Goal: Task Accomplishment & Management: Use online tool/utility

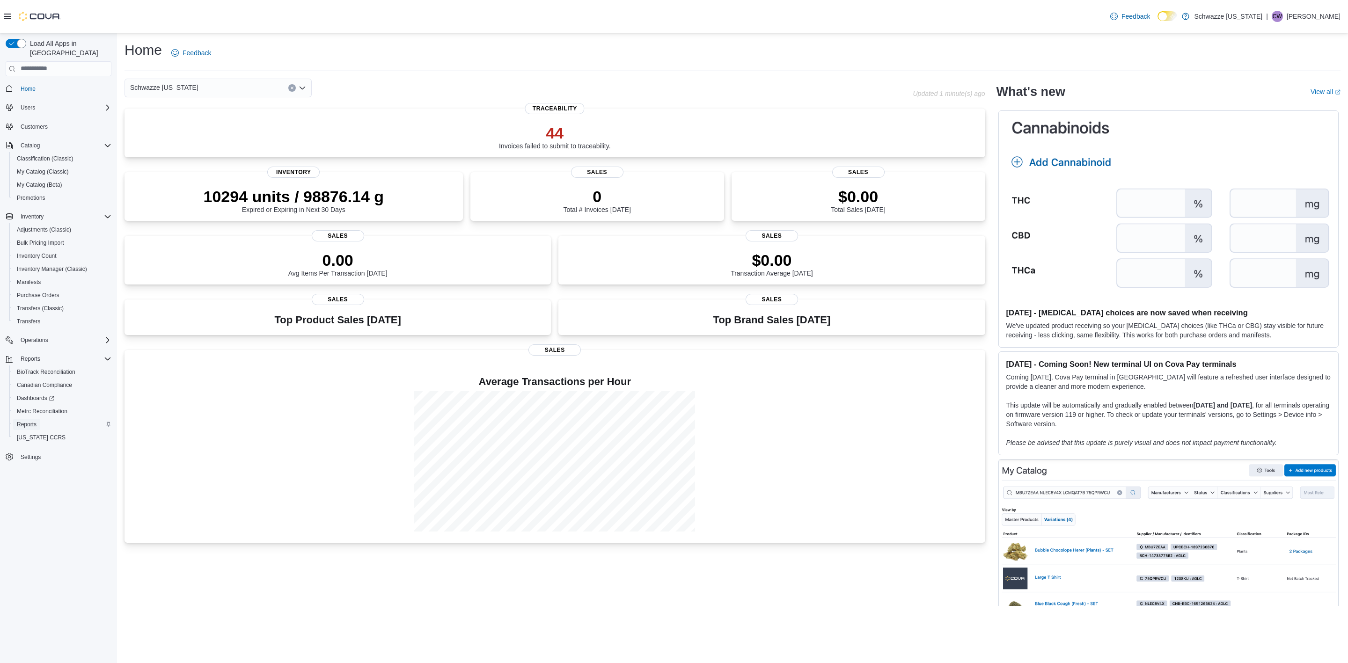
click at [26, 421] on span "Reports" at bounding box center [27, 424] width 20 height 7
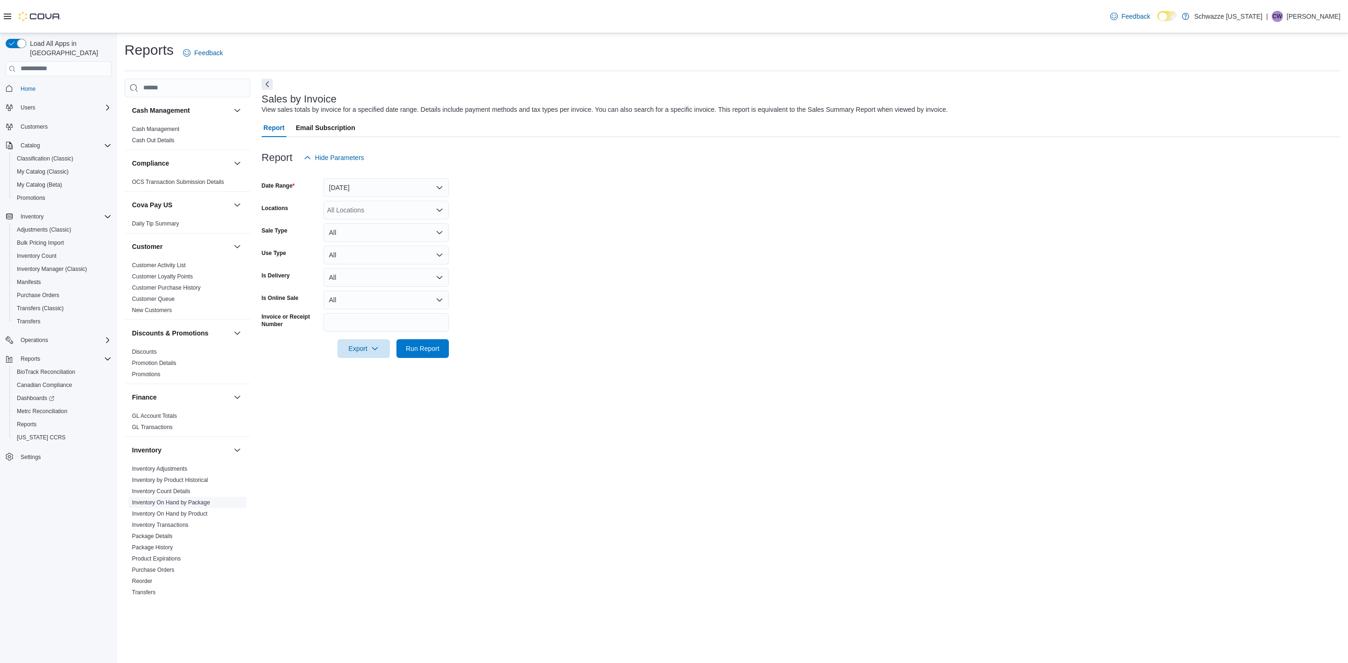
click at [194, 500] on link "Inventory On Hand by Package" at bounding box center [171, 503] width 78 height 7
click at [387, 191] on div "All Locations" at bounding box center [385, 187] width 125 height 19
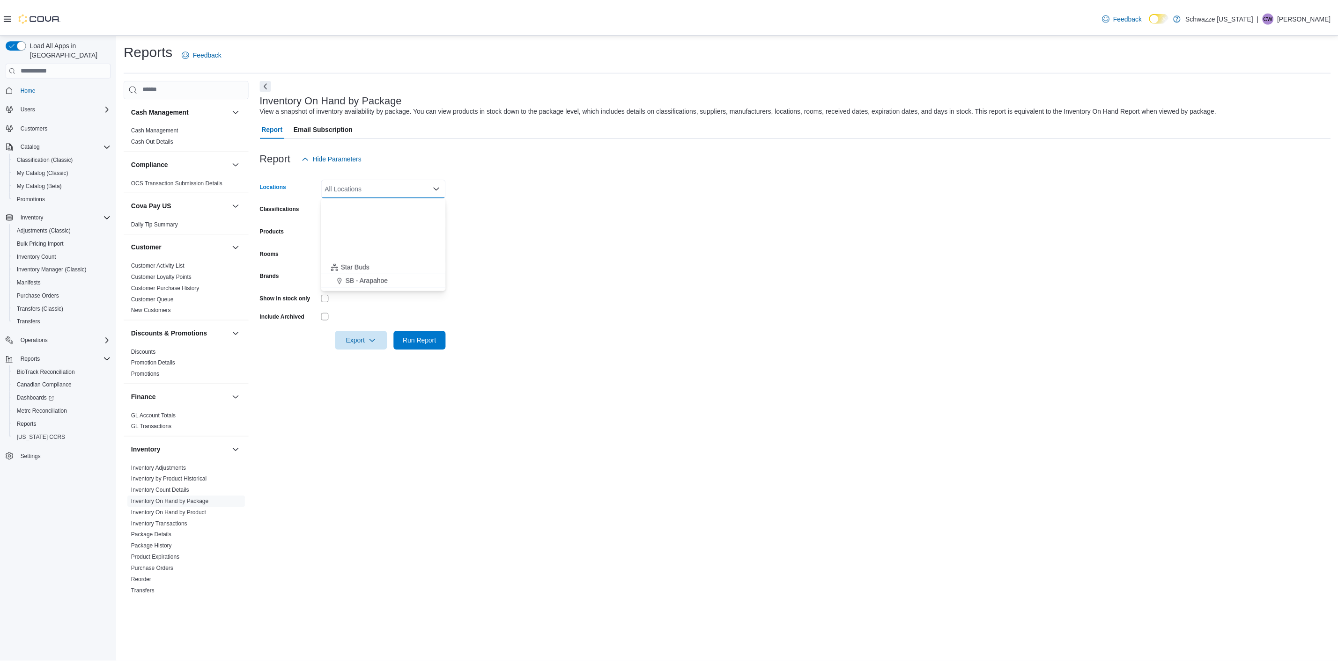
scroll to position [140, 0]
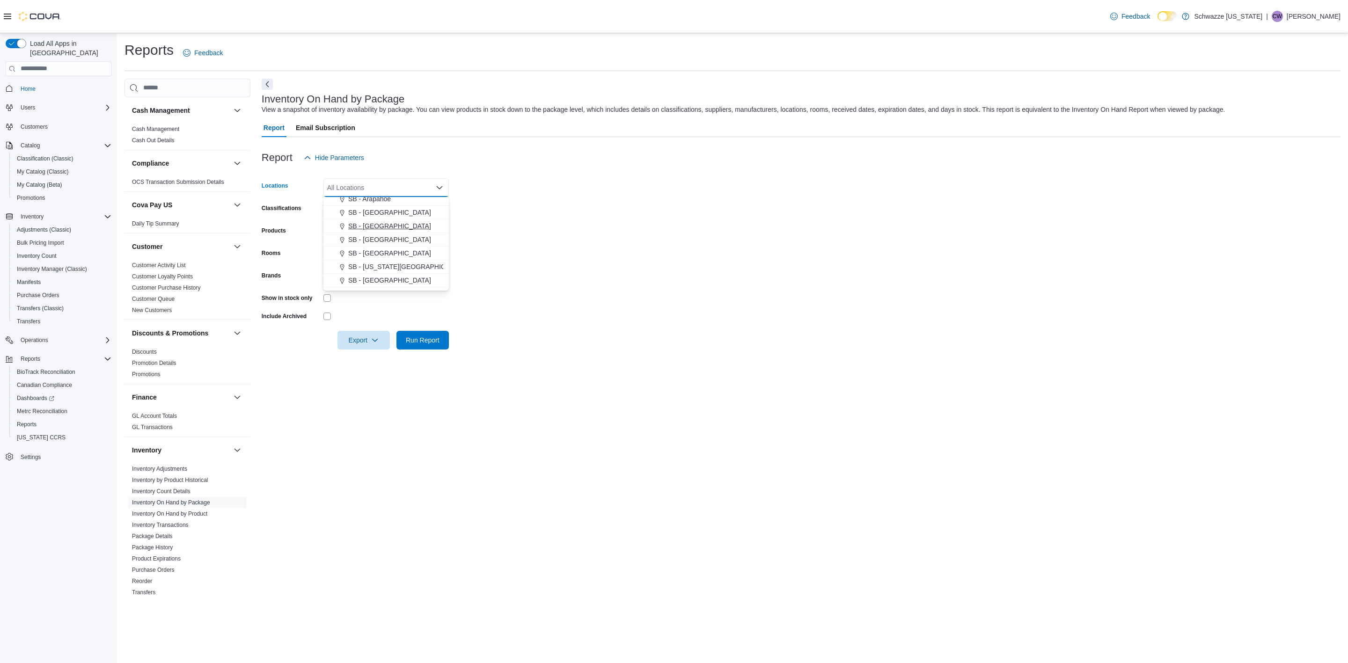
click at [379, 225] on span "SB - [GEOGRAPHIC_DATA]" at bounding box center [389, 225] width 83 height 9
drag, startPoint x: 603, startPoint y: 233, endPoint x: 460, endPoint y: 230, distance: 142.8
click at [595, 234] on form "Locations SB - [GEOGRAPHIC_DATA] Combo box. Selected. SB - [GEOGRAPHIC_DATA]. P…" at bounding box center [801, 258] width 1079 height 183
click at [382, 211] on div "All Classifications" at bounding box center [385, 210] width 125 height 19
click at [375, 239] on span "REC - Flower" at bounding box center [363, 239] width 39 height 9
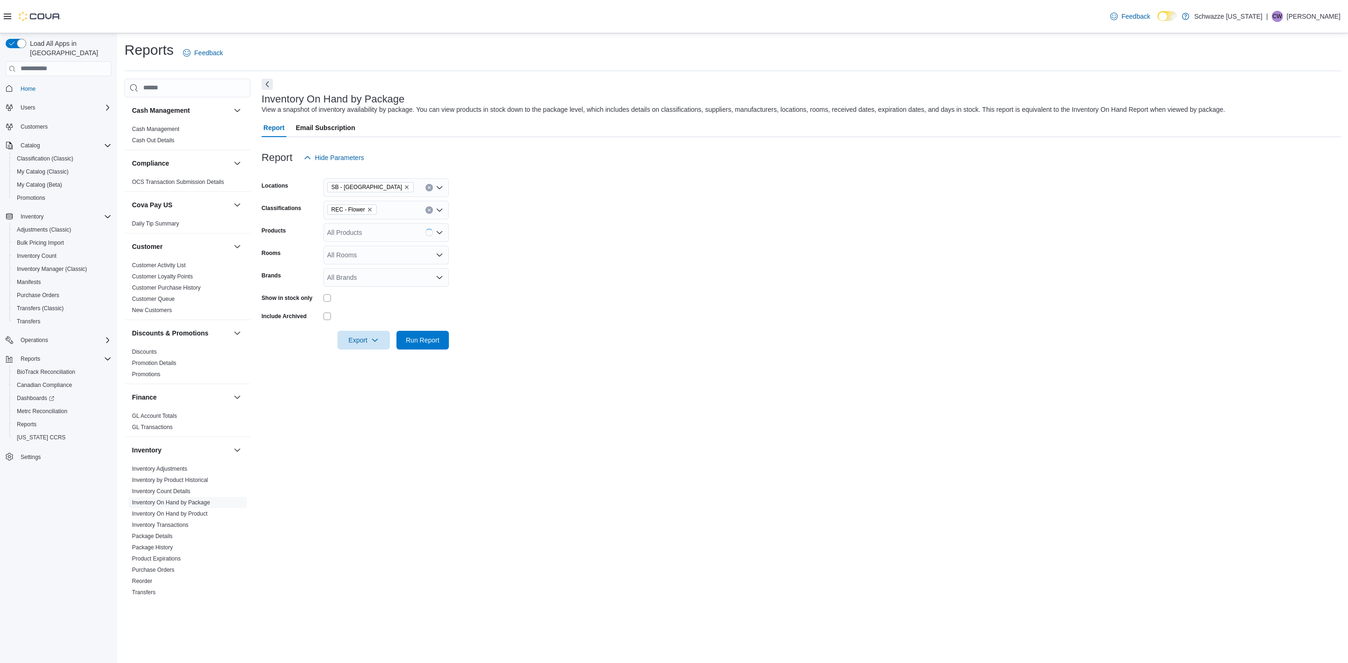
drag, startPoint x: 533, startPoint y: 269, endPoint x: 332, endPoint y: 302, distance: 203.6
click at [532, 269] on form "Locations SB - Belmar Classifications REC - Flower Products All Products Rooms …" at bounding box center [801, 258] width 1079 height 183
click at [440, 338] on span "Run Report" at bounding box center [422, 340] width 41 height 19
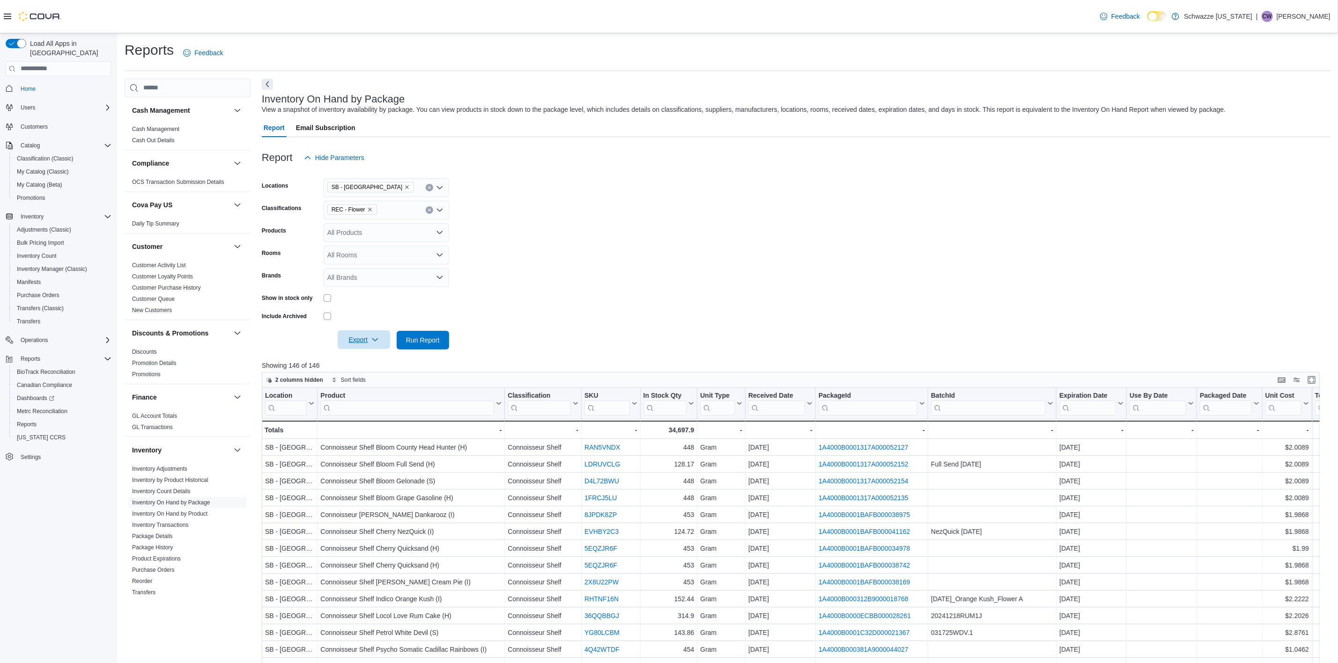
click at [364, 338] on span "Export" at bounding box center [363, 340] width 41 height 19
click at [382, 360] on span "Export to Excel" at bounding box center [365, 358] width 42 height 7
